Goal: Task Accomplishment & Management: Manage account settings

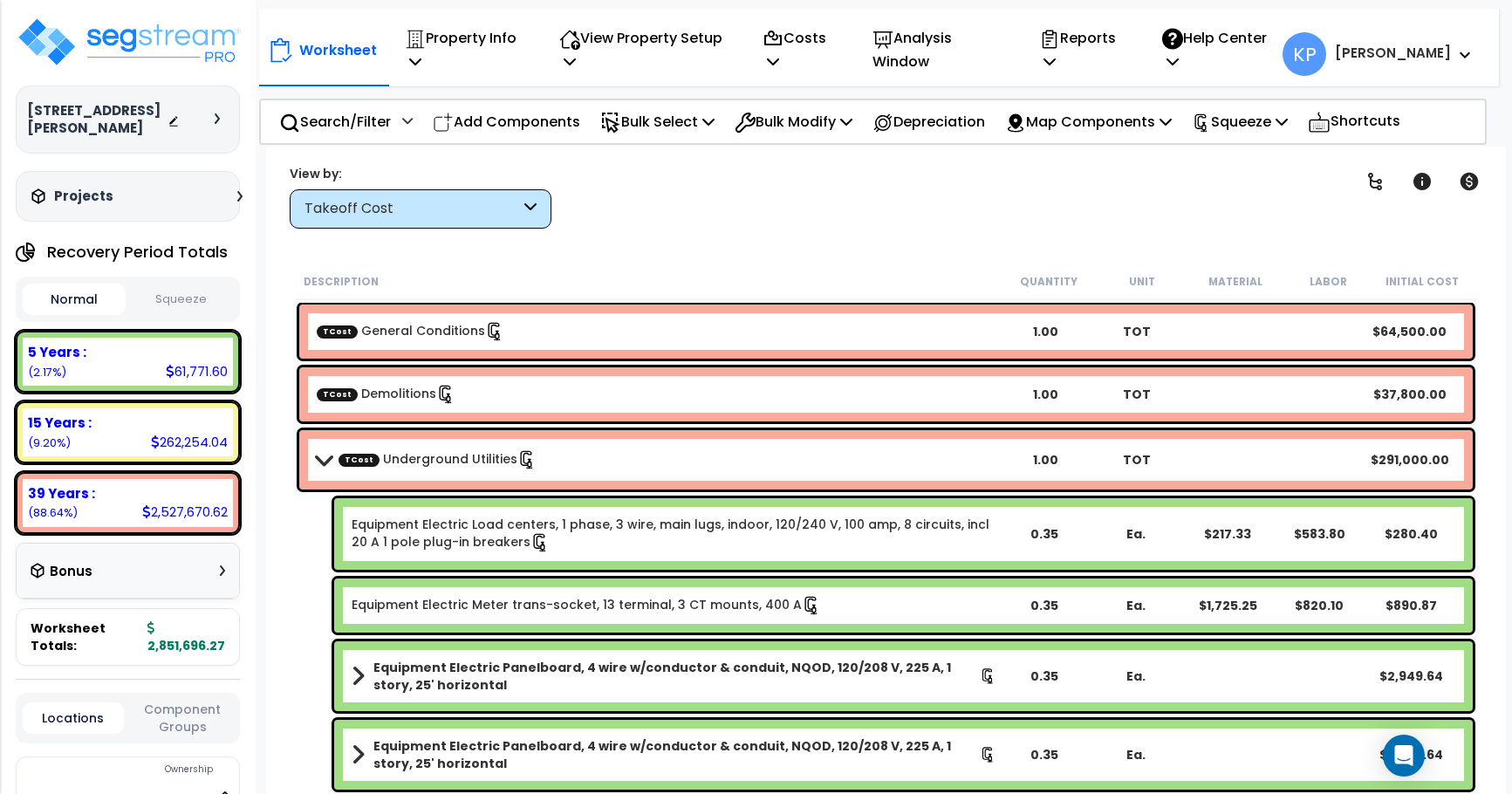
click at [192, 302] on button "Squeeze" at bounding box center [182, 300] width 103 height 31
click at [46, 290] on button "Normal" at bounding box center [74, 300] width 103 height 31
click at [201, 302] on button "Squeeze" at bounding box center [182, 300] width 103 height 31
click at [481, 30] on p "Property Info" at bounding box center [464, 50] width 117 height 47
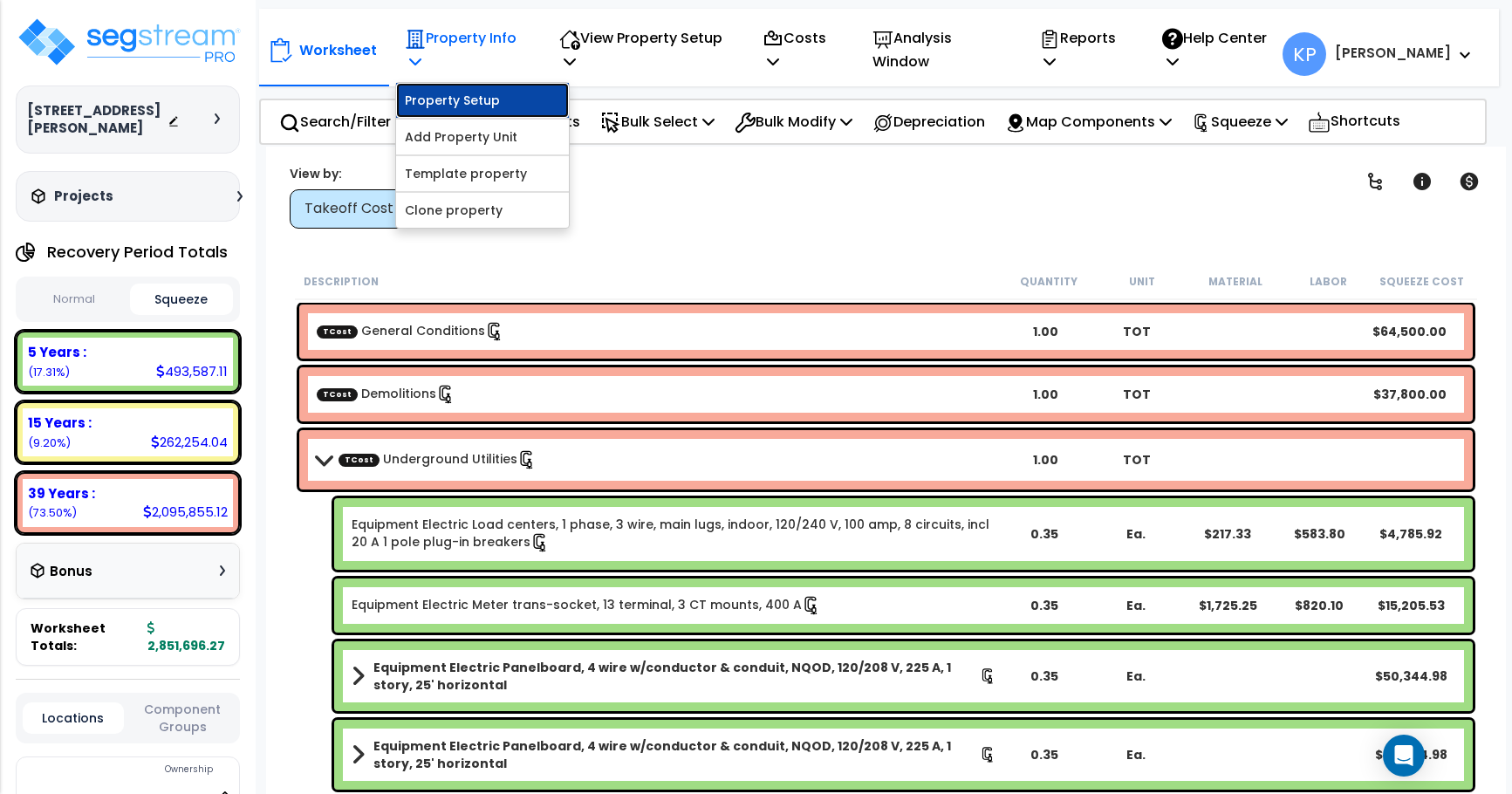
click at [474, 104] on link "Property Setup" at bounding box center [482, 100] width 173 height 35
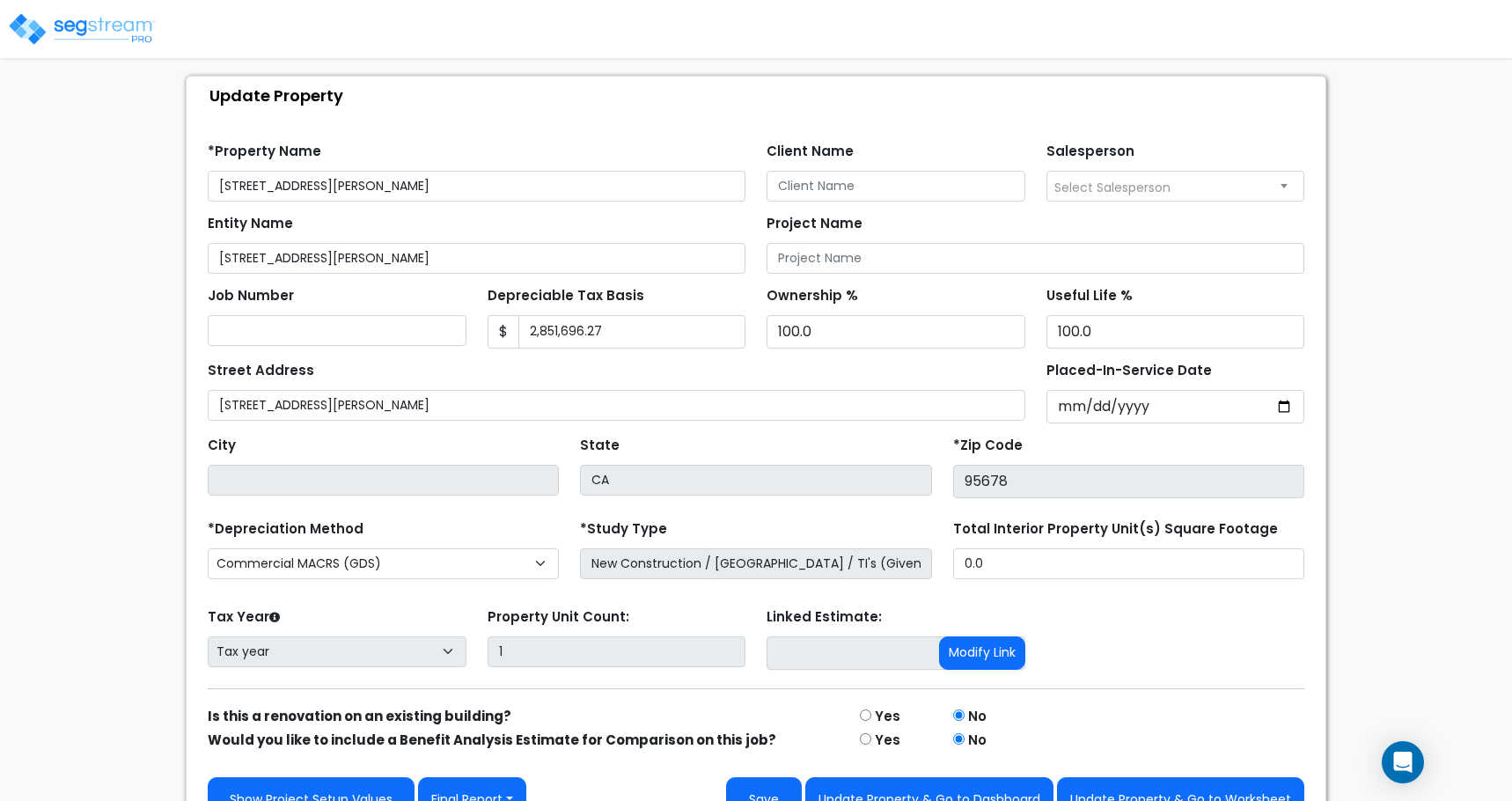
scroll to position [124, 0]
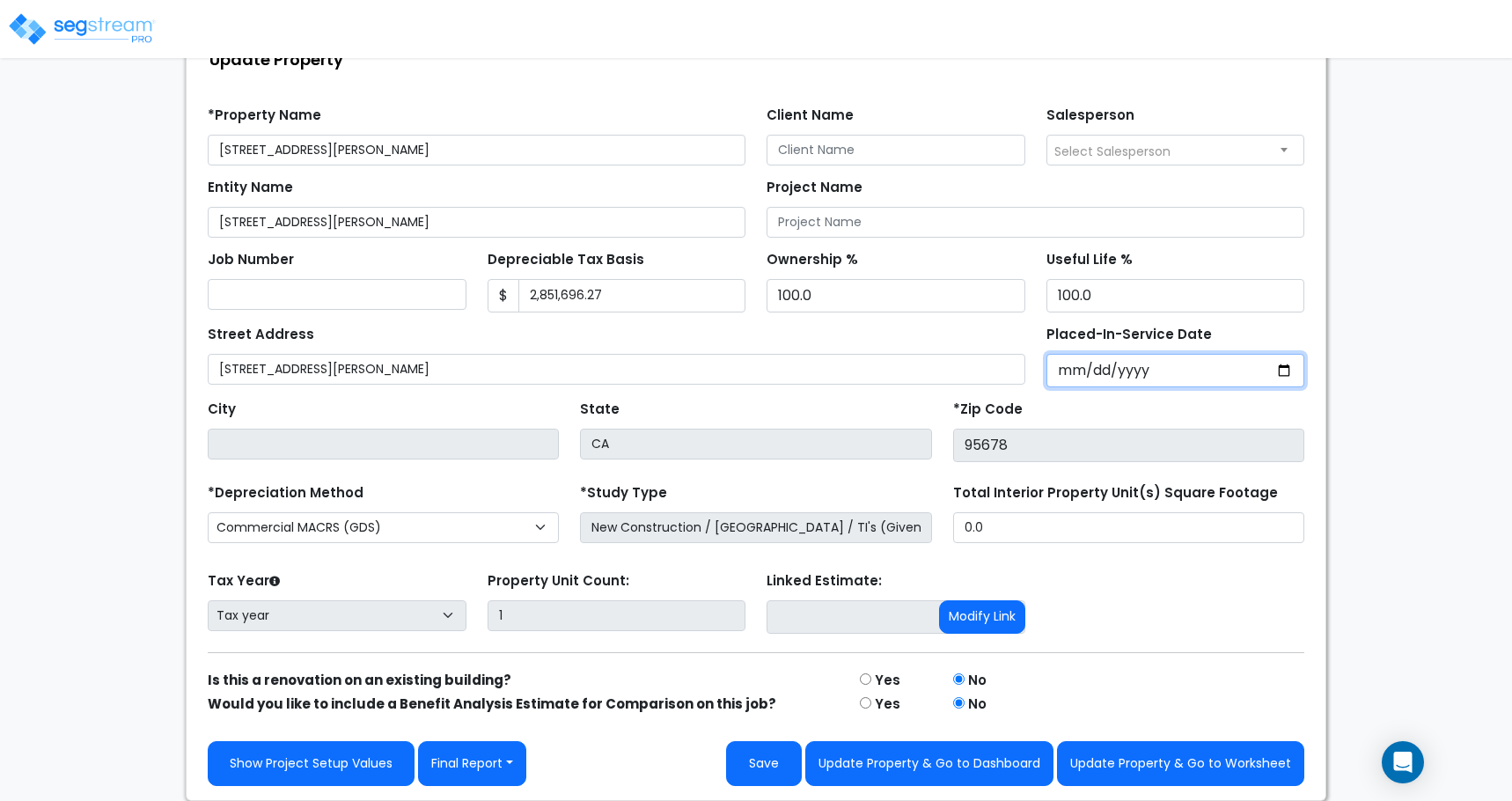
click at [1060, 377] on input "Placed-In-Service Date" at bounding box center [1176, 370] width 259 height 34
type input "0002-06-27"
select select "2"
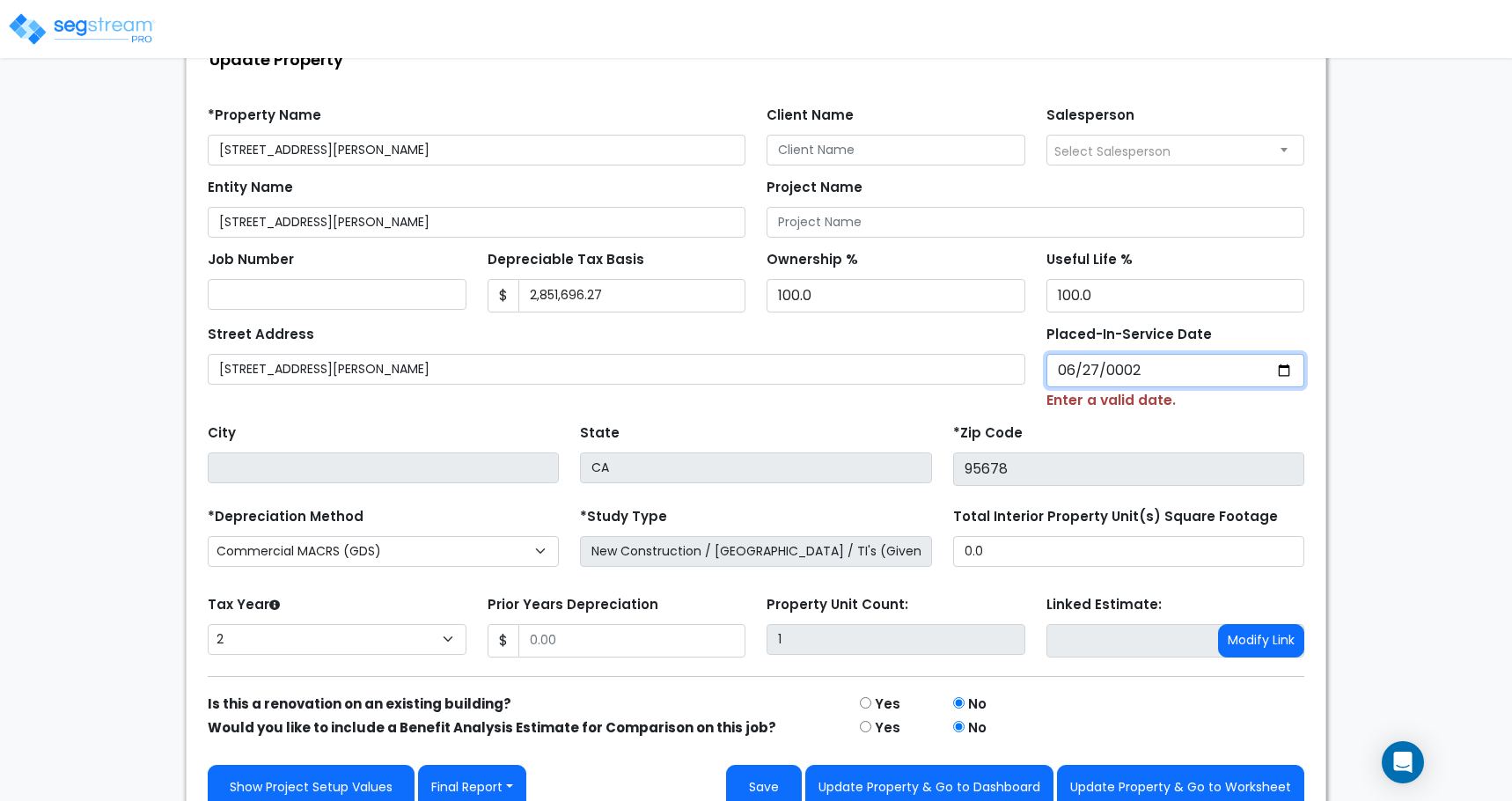
type input "0020-06-27"
select select "20"
type input "0202-06-27"
select select "202"
type input "[DATE]"
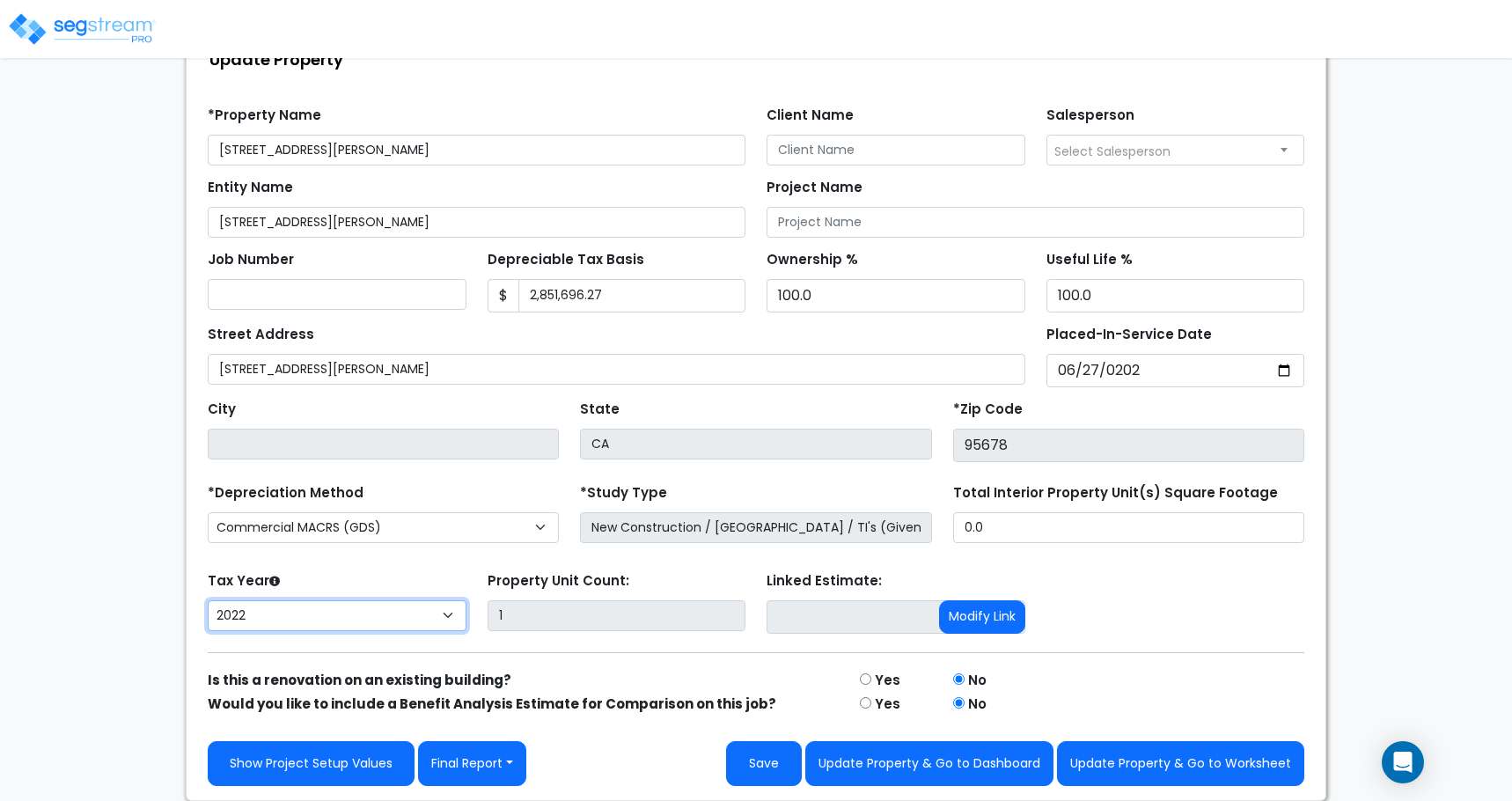
click at [446, 610] on select "2026 2025 2024 2023 2022" at bounding box center [337, 616] width 259 height 31
select select "2024"
click at [208, 600] on select "2026 2025 2024 2023 2022" at bounding box center [337, 616] width 259 height 31
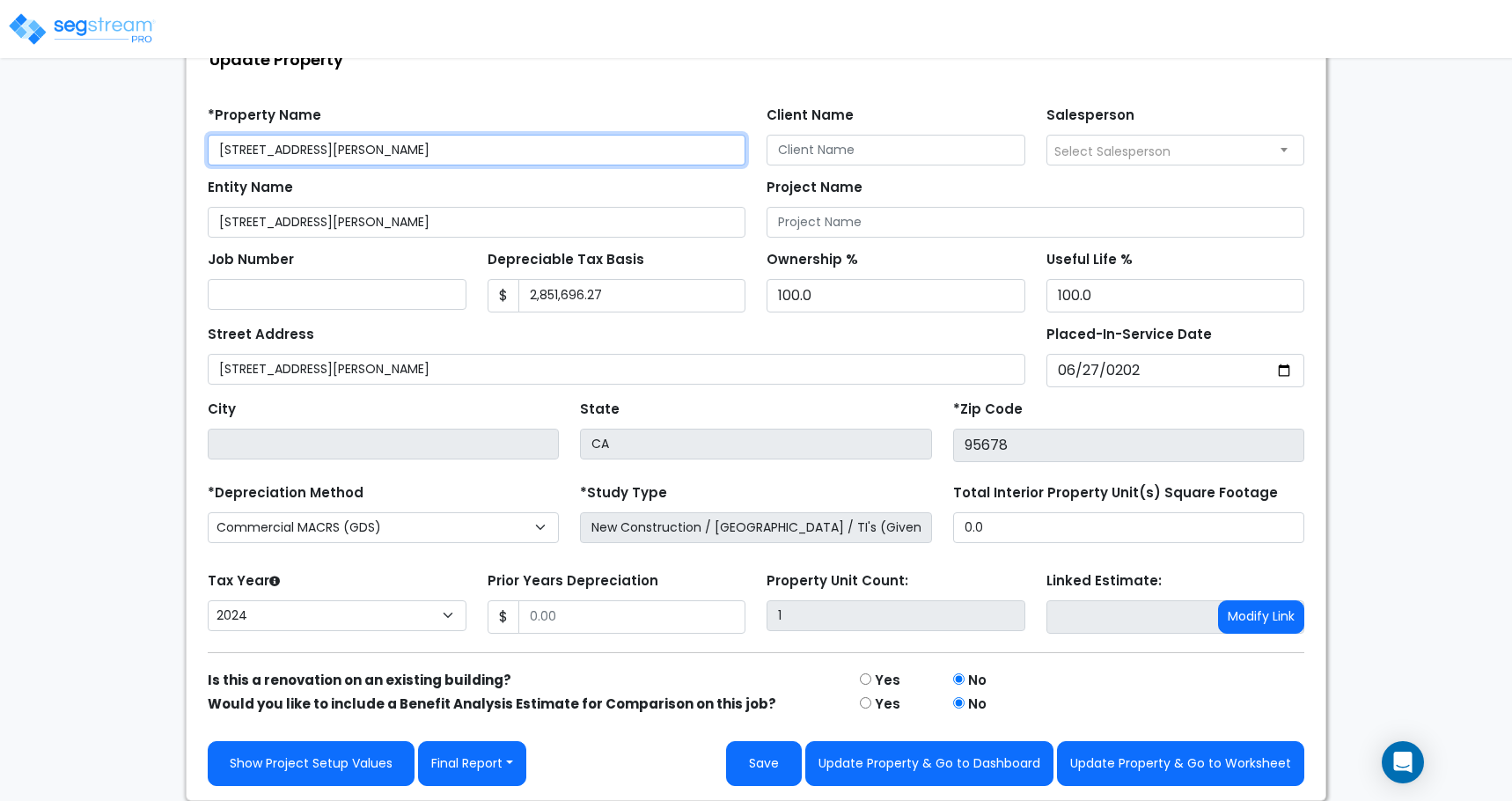
drag, startPoint x: 459, startPoint y: 148, endPoint x: 190, endPoint y: 182, distance: 271.1
click at [190, 182] on div "Find these errors below in the Property Setup: *Property Name [STREET_ADDRESS][…" at bounding box center [756, 439] width 1139 height 722
click at [1315, 99] on div "Find these errors below in the Property Setup: *Property Name [STREET_ADDRESS][…" at bounding box center [756, 439] width 1139 height 722
click at [1341, 413] on div "We are Building your Property. So please grab a coffee and let us do the heavy …" at bounding box center [756, 378] width 1512 height 848
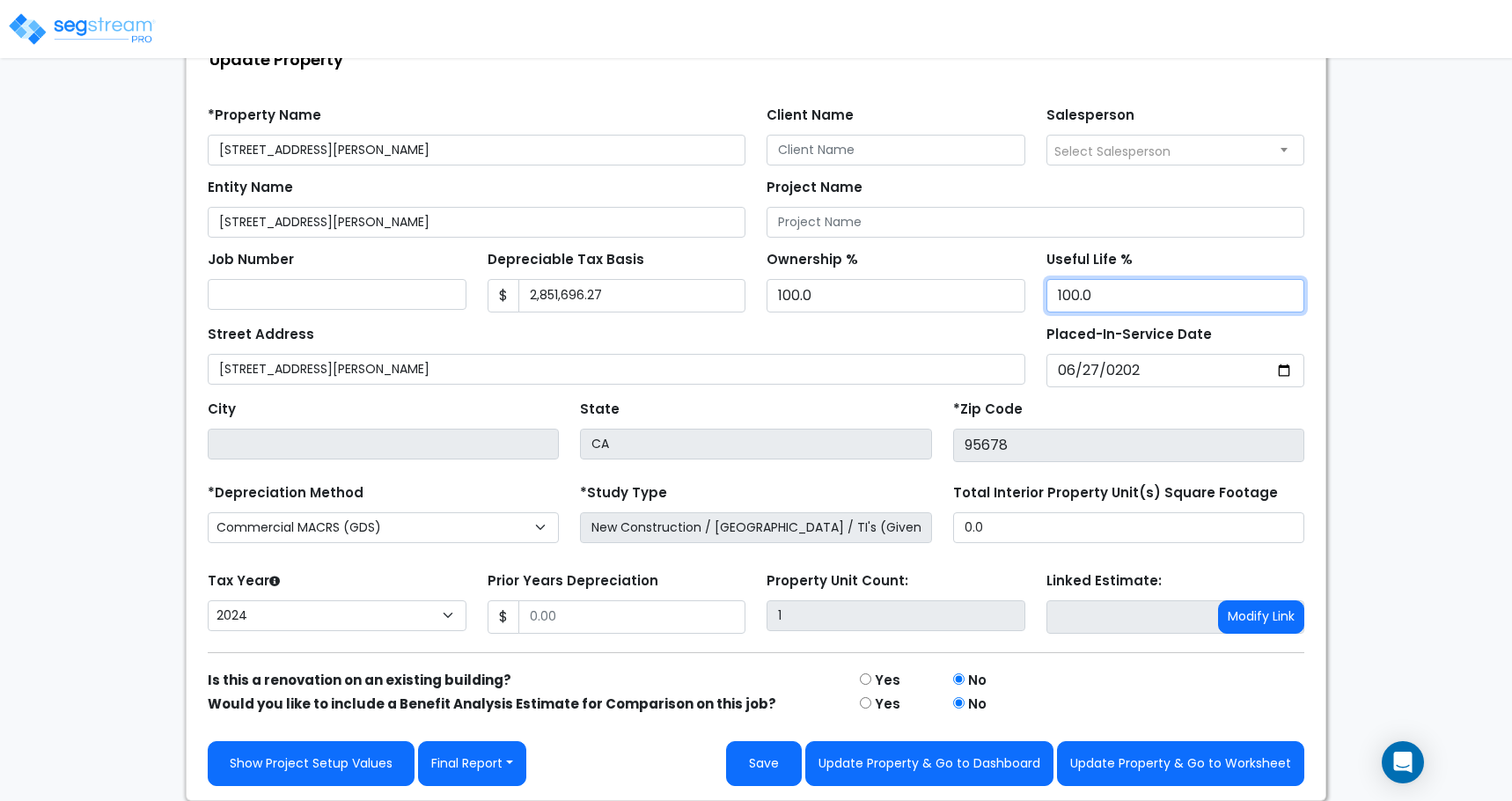
click at [1409, 288] on div "We are Building your Property. So please grab a coffee and let us do the heavy …" at bounding box center [756, 378] width 1512 height 848
click at [1338, 364] on div "We are Building your Property. So please grab a coffee and let us do the heavy …" at bounding box center [756, 378] width 1512 height 848
click at [1144, 369] on input "[DATE]" at bounding box center [1176, 370] width 259 height 34
drag, startPoint x: 1144, startPoint y: 369, endPoint x: 1116, endPoint y: 372, distance: 28.2
click at [1113, 372] on input "[DATE]" at bounding box center [1176, 370] width 259 height 34
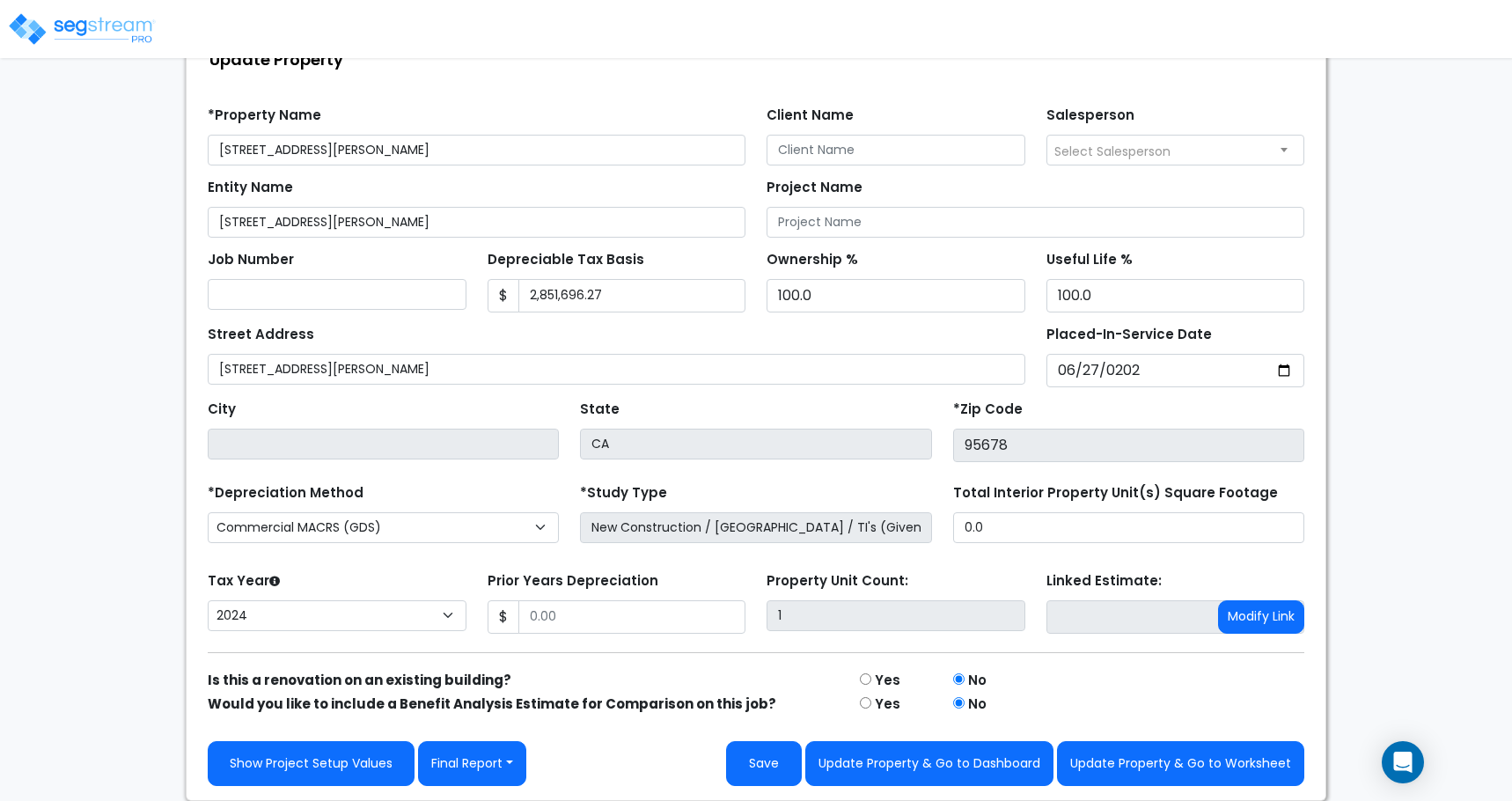
click at [1445, 413] on div "We are Building your Property. So please grab a coffee and let us do the heavy …" at bounding box center [756, 378] width 1512 height 848
drag, startPoint x: 1138, startPoint y: 368, endPoint x: 1111, endPoint y: 370, distance: 27.1
click at [1111, 370] on input "[DATE]" at bounding box center [1176, 370] width 259 height 34
type input "[DATE]"
select select "2022"
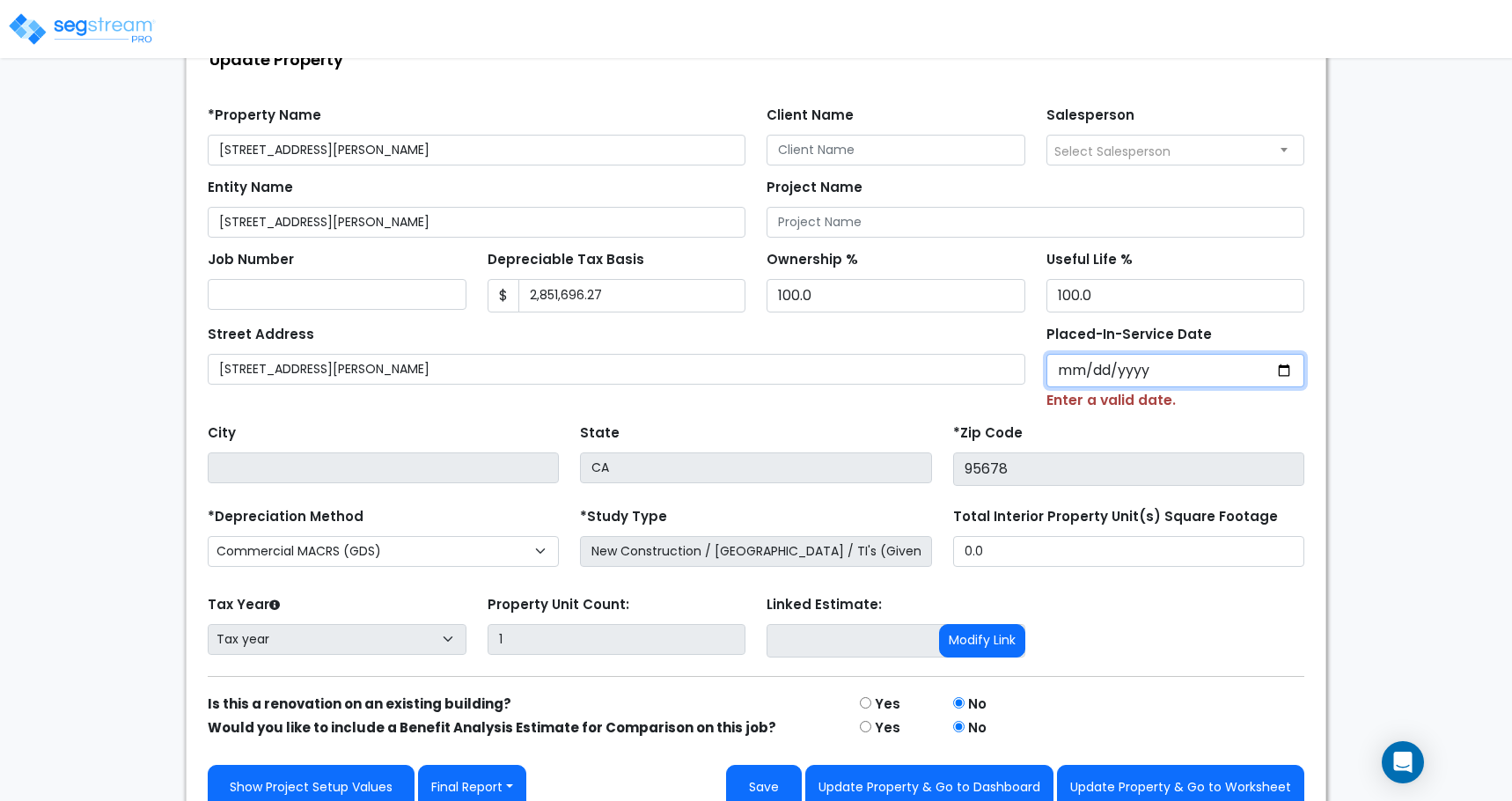
click at [1148, 374] on input "Placed-In-Service Date" at bounding box center [1176, 370] width 259 height 34
click at [1285, 371] on input "Placed-In-Service Date" at bounding box center [1176, 370] width 259 height 34
click at [1106, 362] on input "Placed-In-Service Date" at bounding box center [1176, 370] width 259 height 34
type input "0002-10-01"
select select "2"
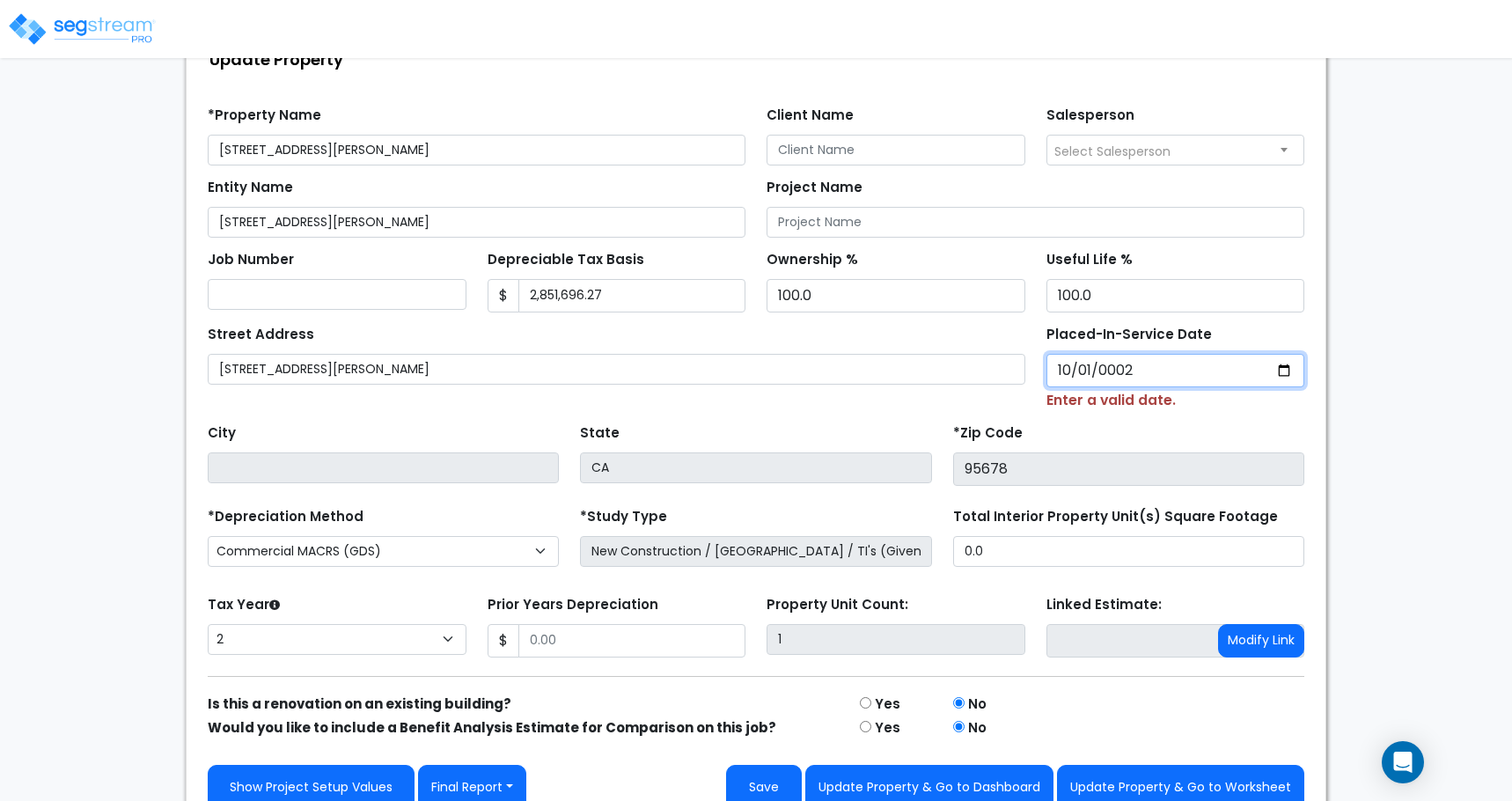
type input "0020-10-01"
select select "20"
type input "0202-10-01"
select select "202"
type input "[DATE]"
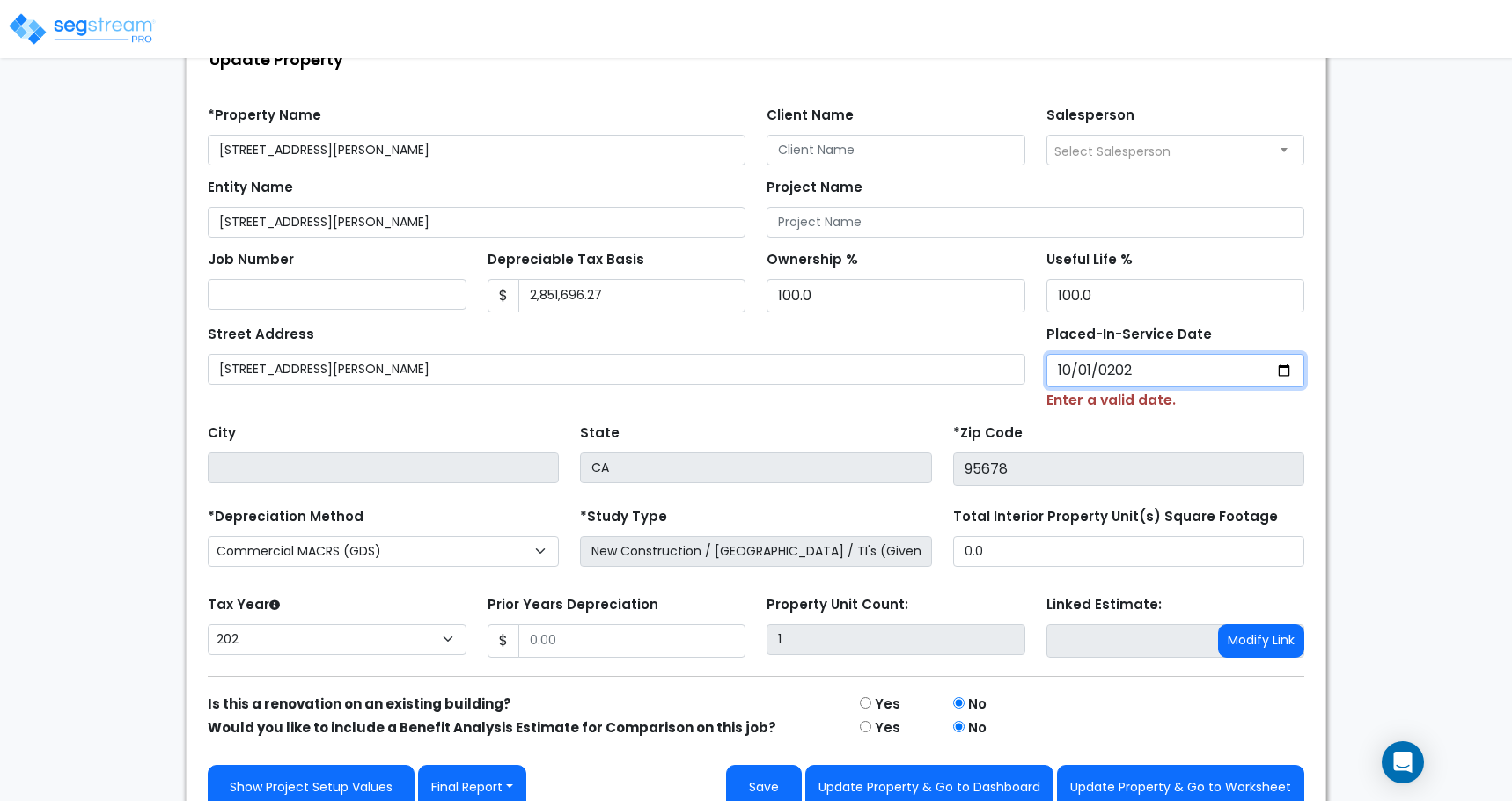
select select "2024"
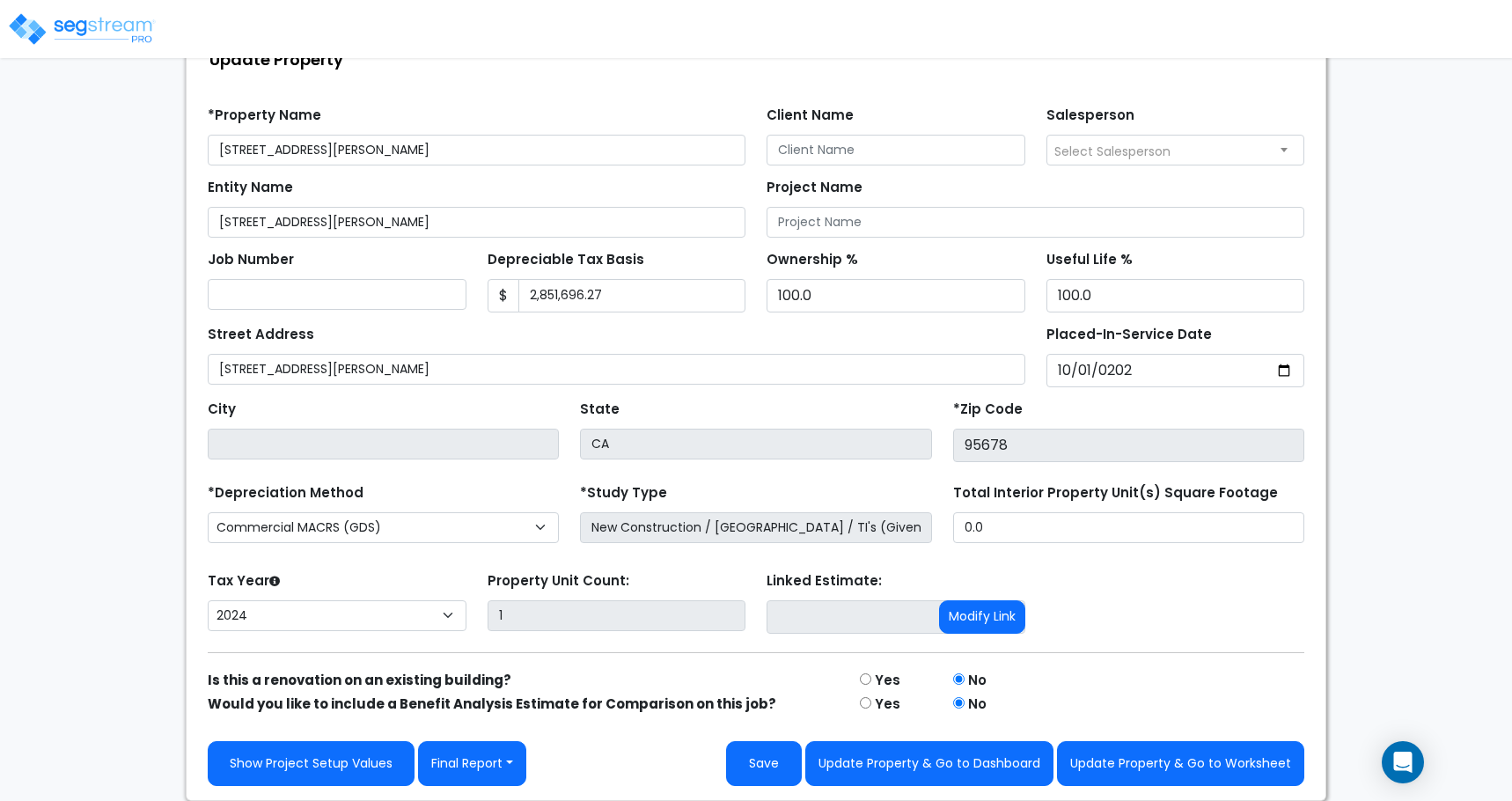
click at [1140, 401] on div "*Zip Code 95678" at bounding box center [1128, 429] width 351 height 66
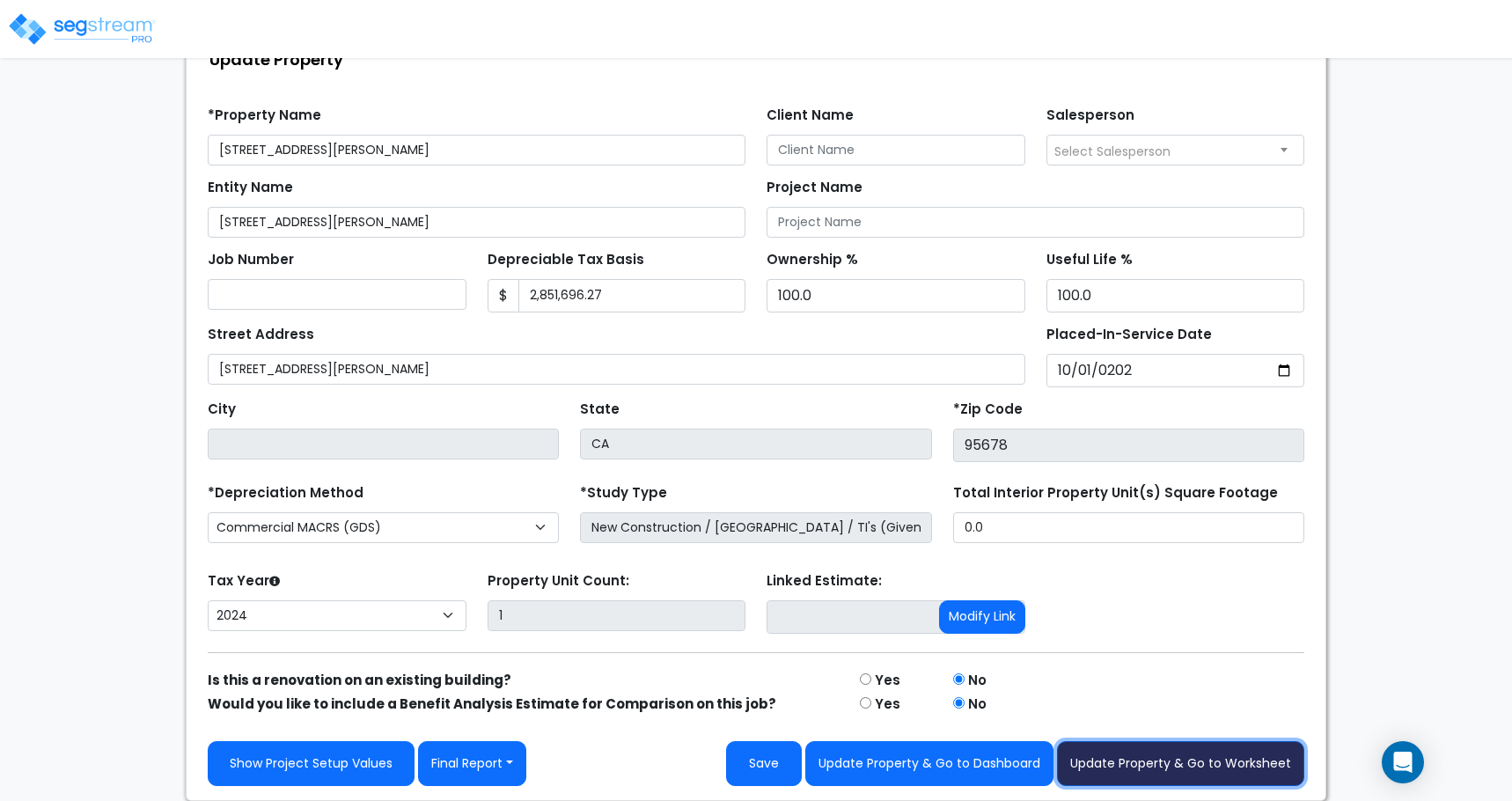
click at [1093, 761] on button "Update Property & Go to Worksheet" at bounding box center [1180, 764] width 247 height 45
